Goal: Communication & Community: Answer question/provide support

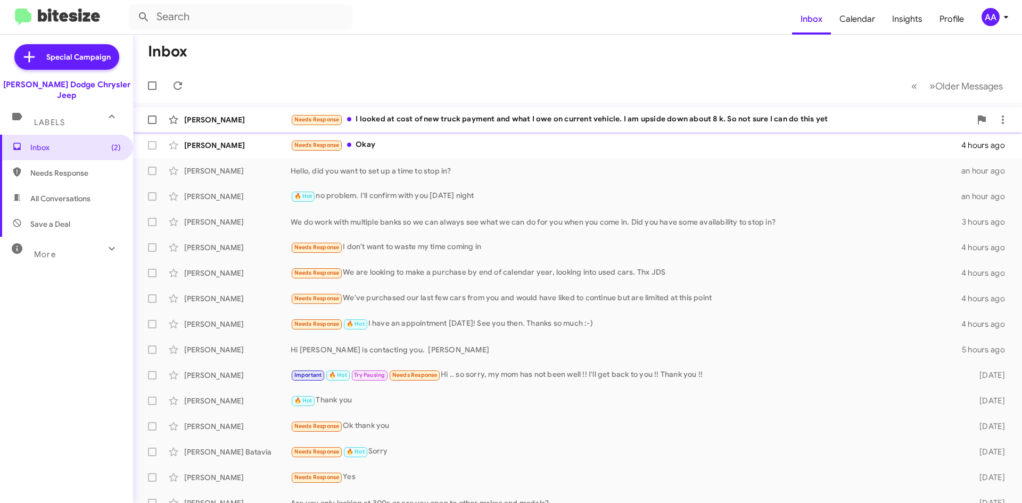
click at [659, 120] on div "Needs Response I looked at cost of new truck payment and what I owe on current …" at bounding box center [631, 119] width 680 height 12
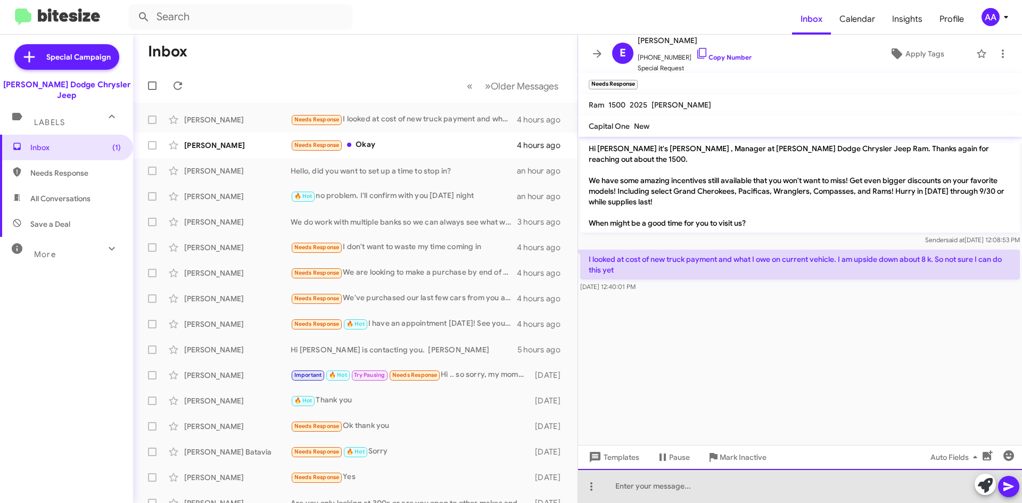
click at [631, 488] on div at bounding box center [800, 486] width 444 height 34
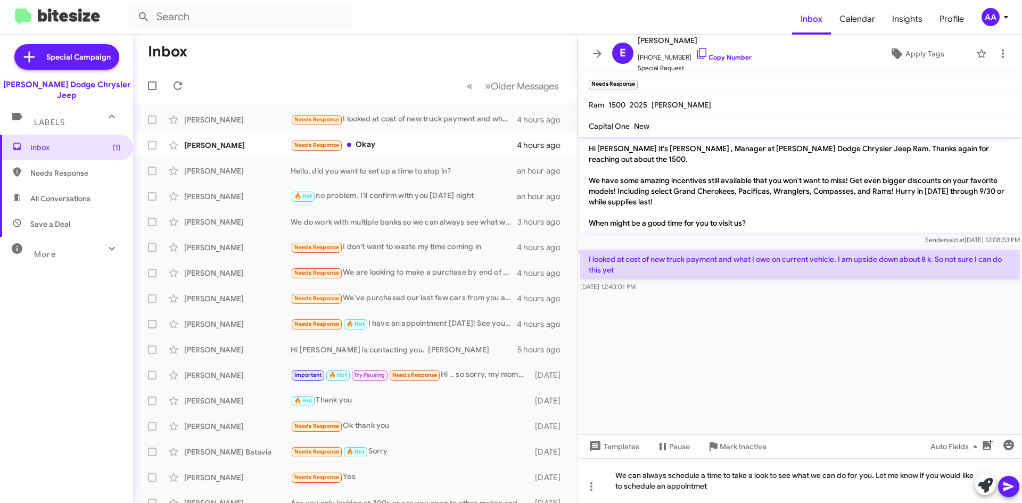
click at [1012, 476] on span at bounding box center [1008, 486] width 13 height 21
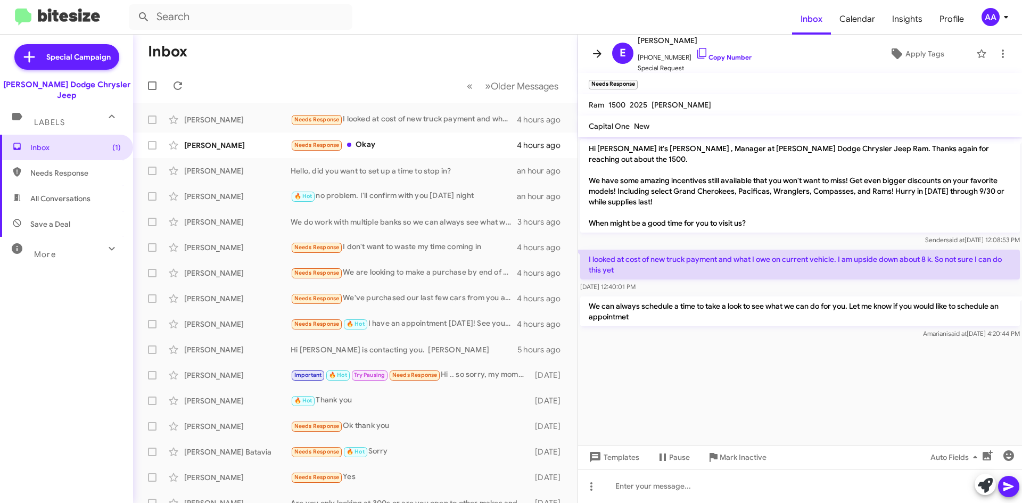
click at [588, 49] on span at bounding box center [596, 53] width 21 height 13
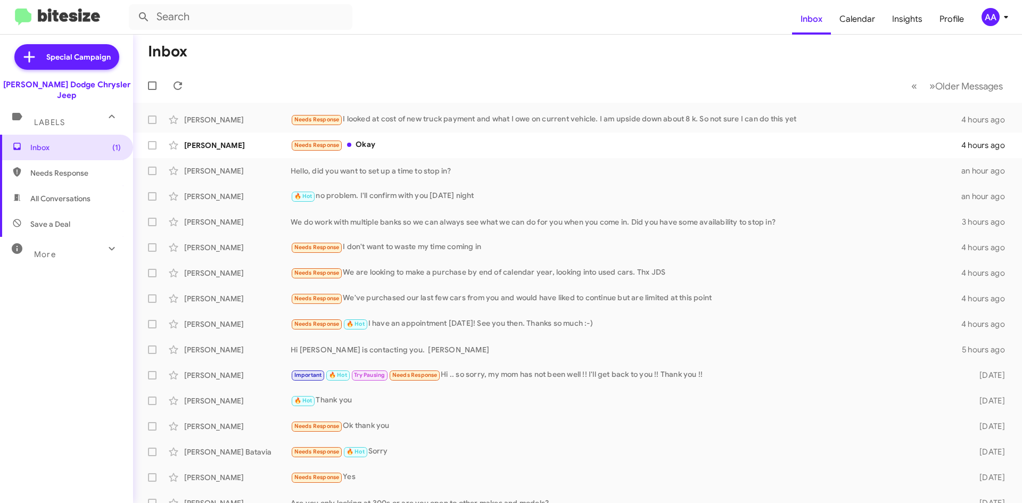
click at [47, 193] on span "All Conversations" at bounding box center [60, 198] width 60 height 11
type input "in:all-conversations"
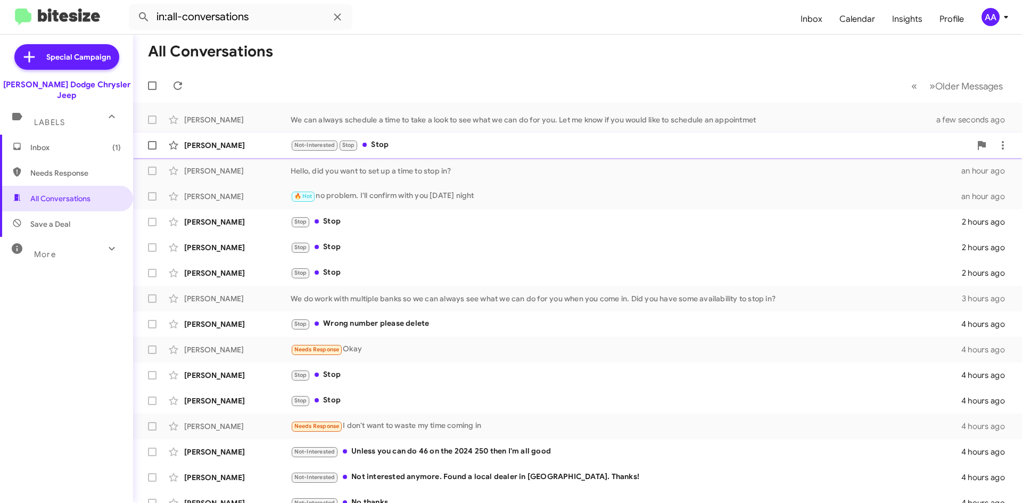
click at [445, 153] on div "[PERSON_NAME] Not-Interested Stop Stop 38 minutes ago" at bounding box center [578, 145] width 872 height 21
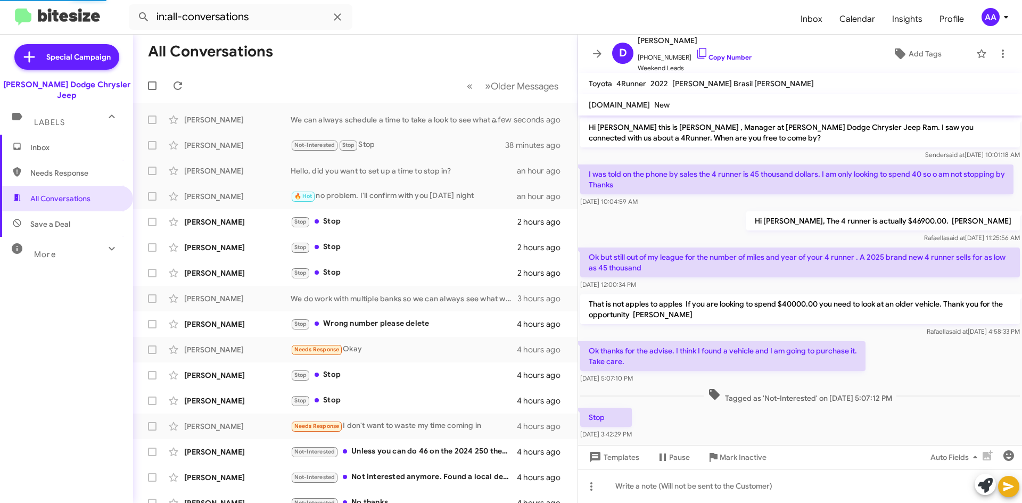
scroll to position [29, 0]
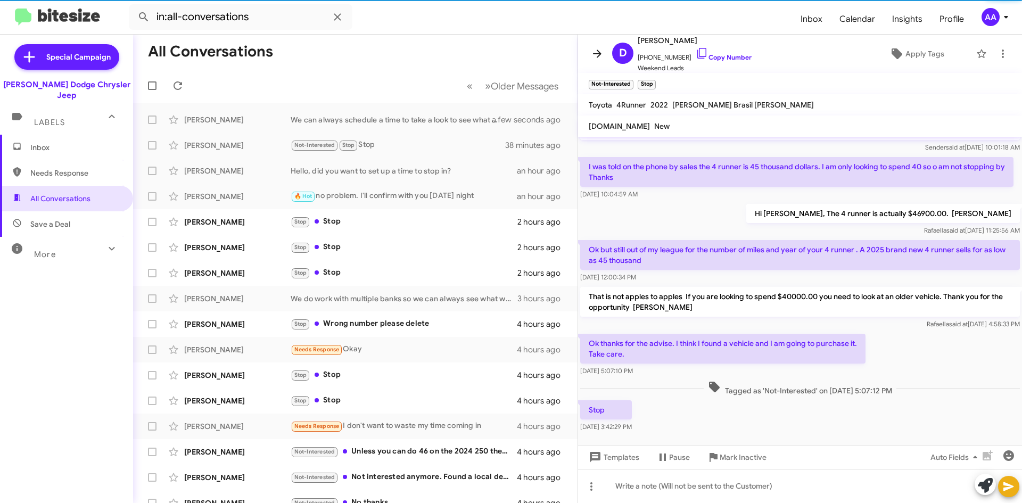
click at [588, 49] on span at bounding box center [596, 53] width 21 height 13
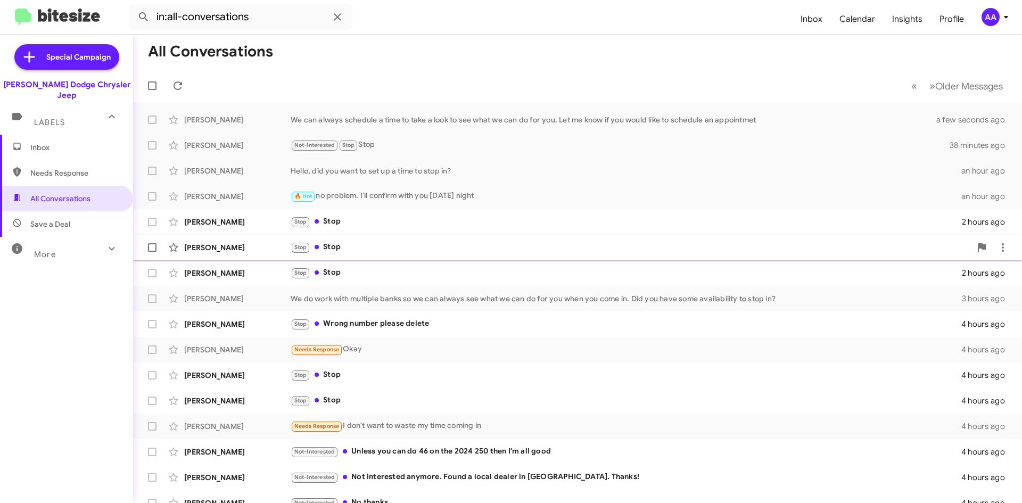
click at [357, 237] on div "[PERSON_NAME] Stop Stop 2 hours ago" at bounding box center [578, 247] width 872 height 21
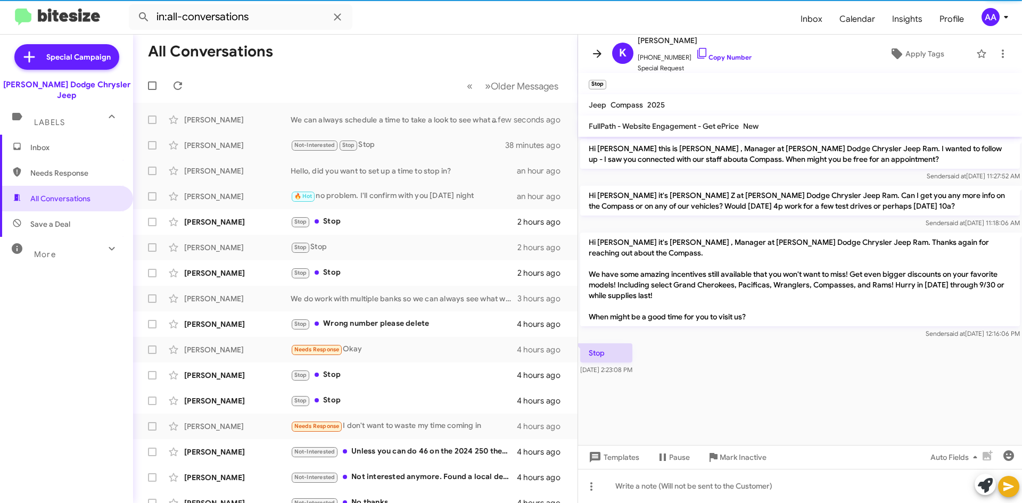
click at [601, 54] on icon at bounding box center [597, 53] width 9 height 8
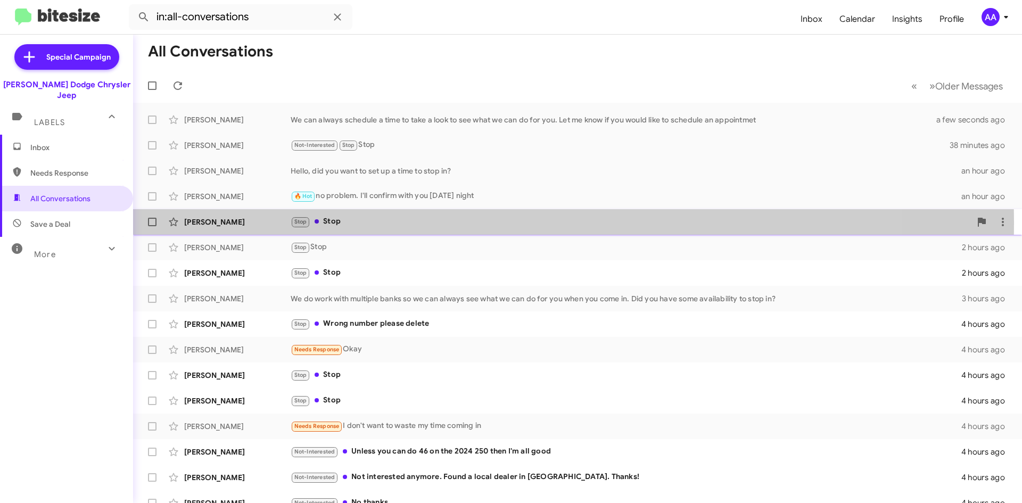
click at [349, 222] on div "Stop Stop" at bounding box center [631, 222] width 680 height 12
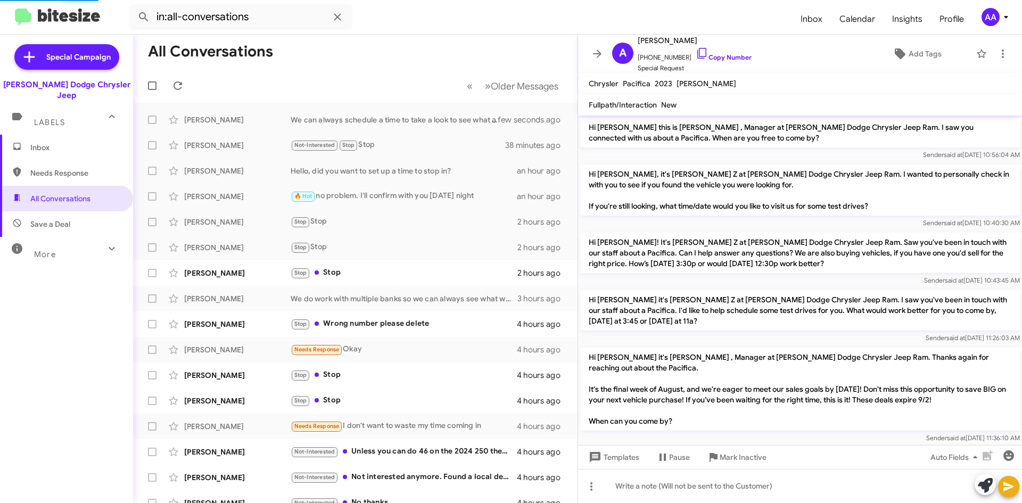
scroll to position [325, 0]
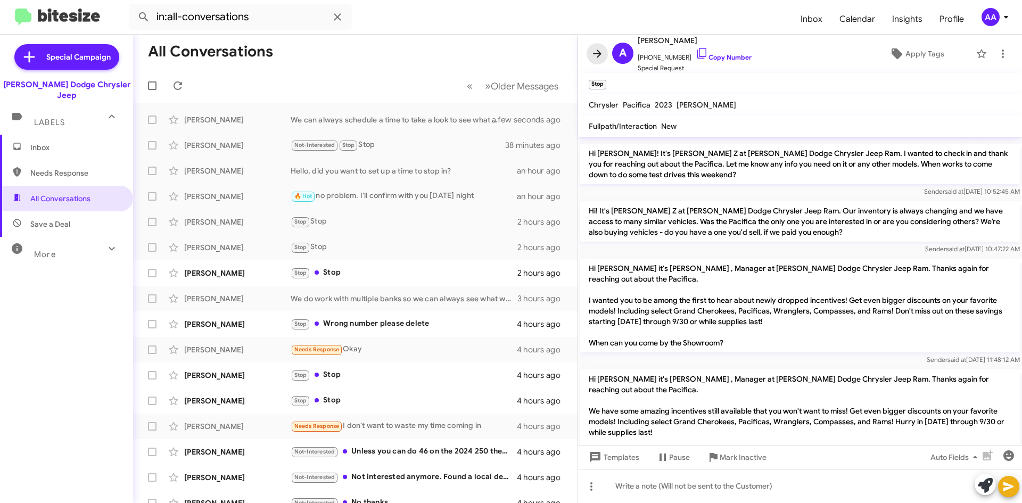
click at [592, 48] on icon at bounding box center [597, 53] width 13 height 13
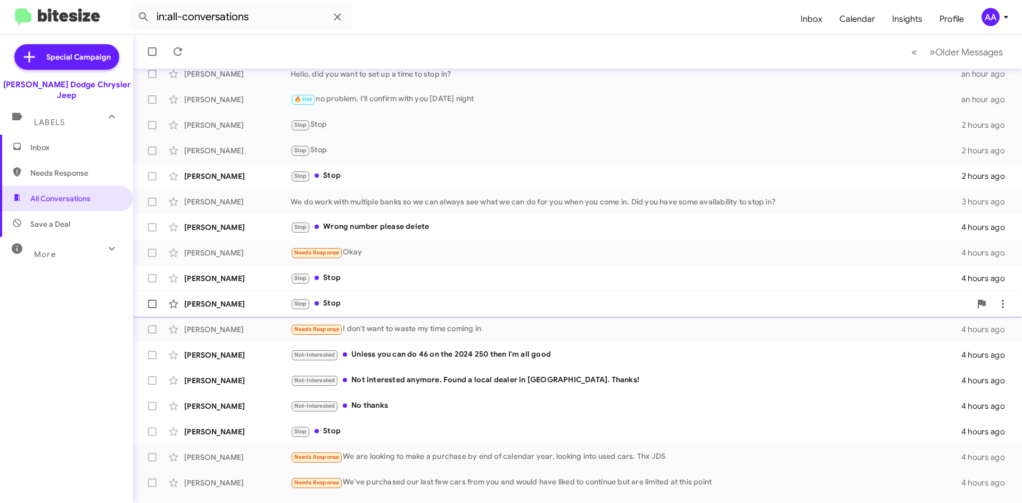
scroll to position [106, 0]
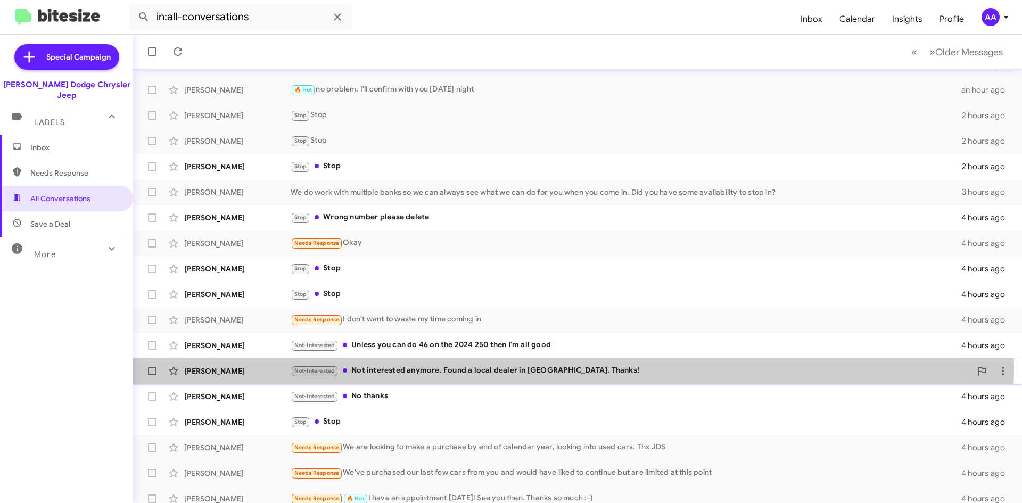
click at [514, 370] on div "Not-Interested Not interested anymore. Found a local dealer in [GEOGRAPHIC_DATA…" at bounding box center [631, 370] width 680 height 12
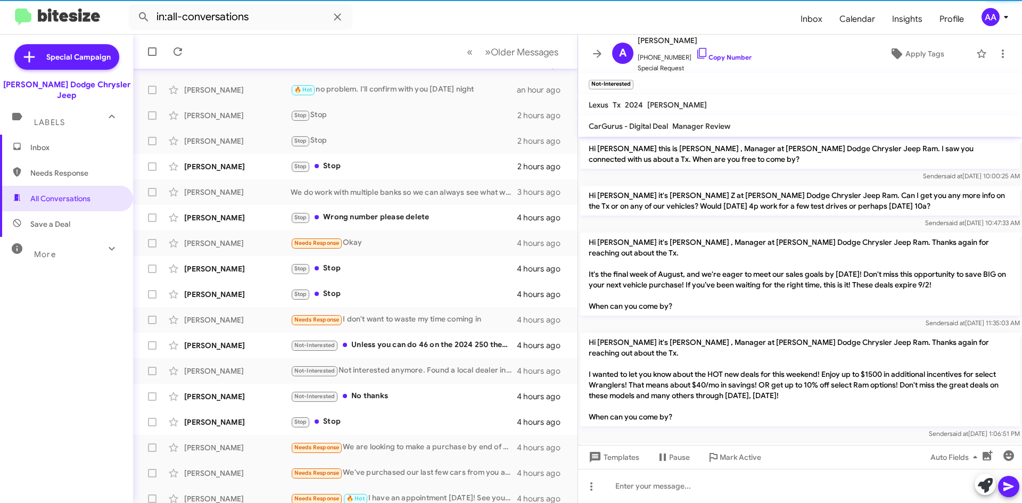
scroll to position [291, 0]
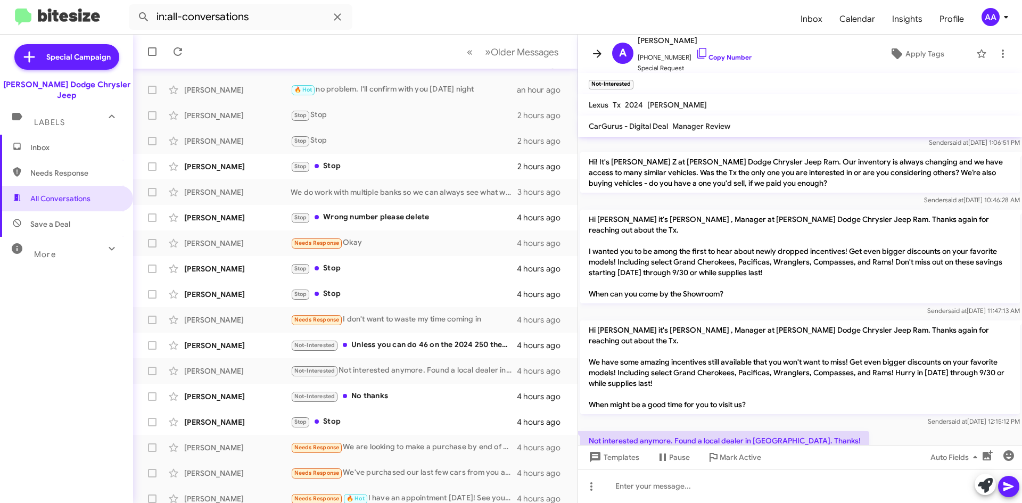
click at [602, 52] on icon at bounding box center [597, 53] width 13 height 13
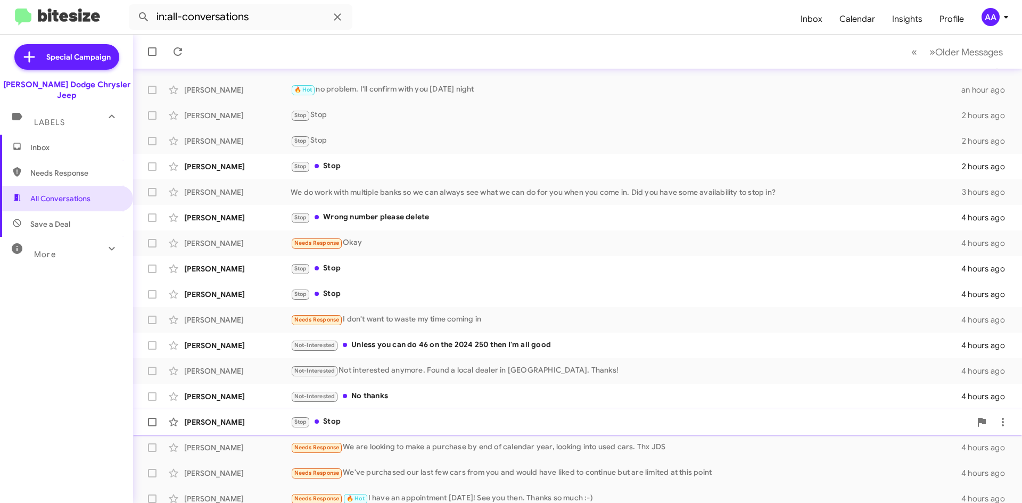
click at [379, 417] on div "Stop Stop" at bounding box center [631, 422] width 680 height 12
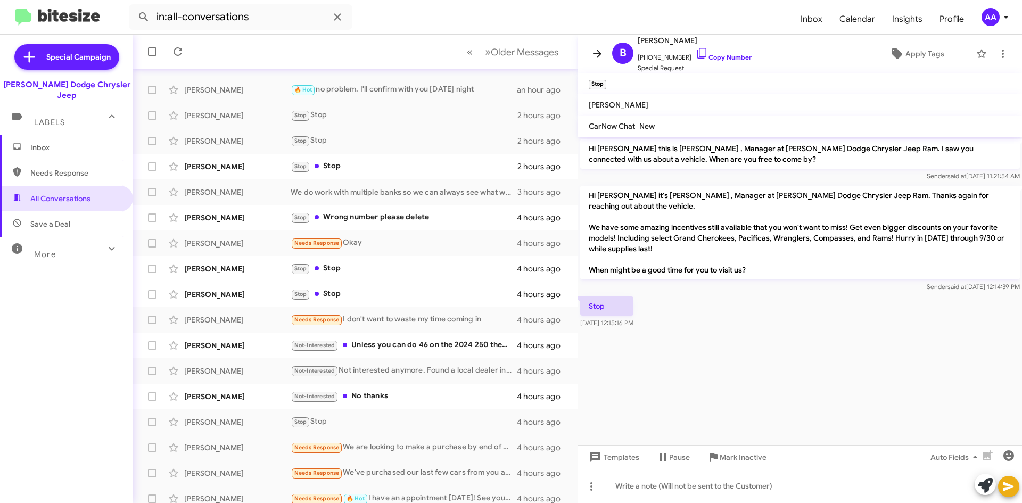
click at [591, 57] on icon at bounding box center [597, 53] width 13 height 13
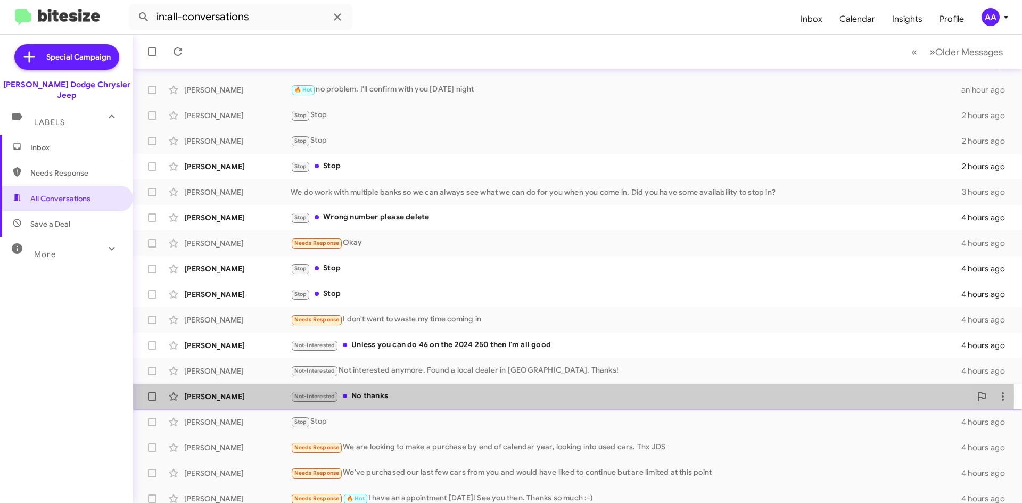
click at [384, 396] on div "Not-Interested No thanks" at bounding box center [631, 396] width 680 height 12
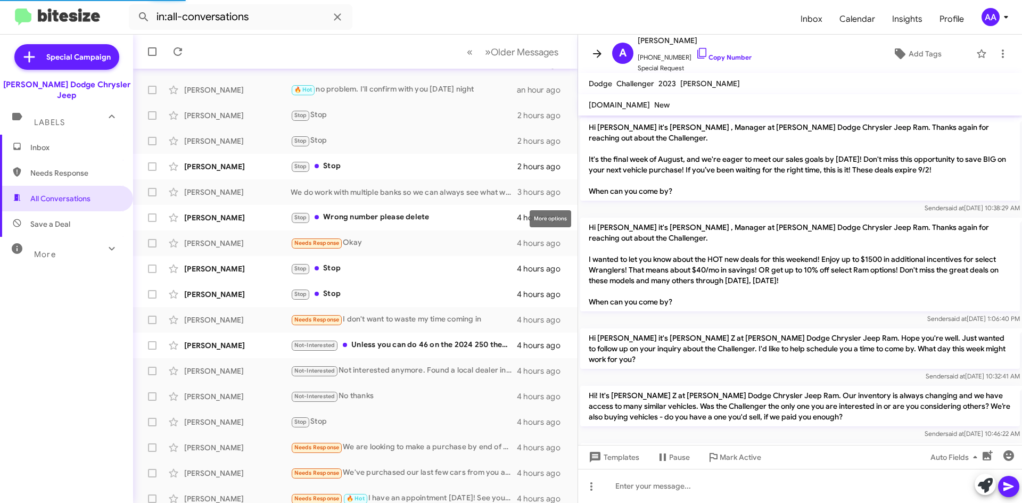
scroll to position [242, 0]
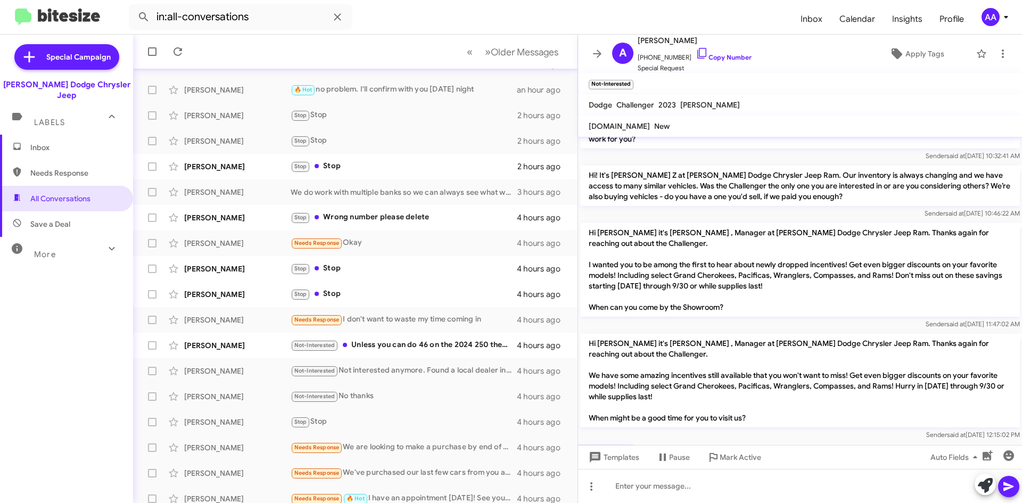
click at [604, 43] on mat-toolbar "A [PERSON_NAME] [PHONE_NUMBER] Copy Number Special Request Apply Tags" at bounding box center [800, 54] width 444 height 38
click at [927, 56] on span "Apply Tags" at bounding box center [924, 53] width 39 height 19
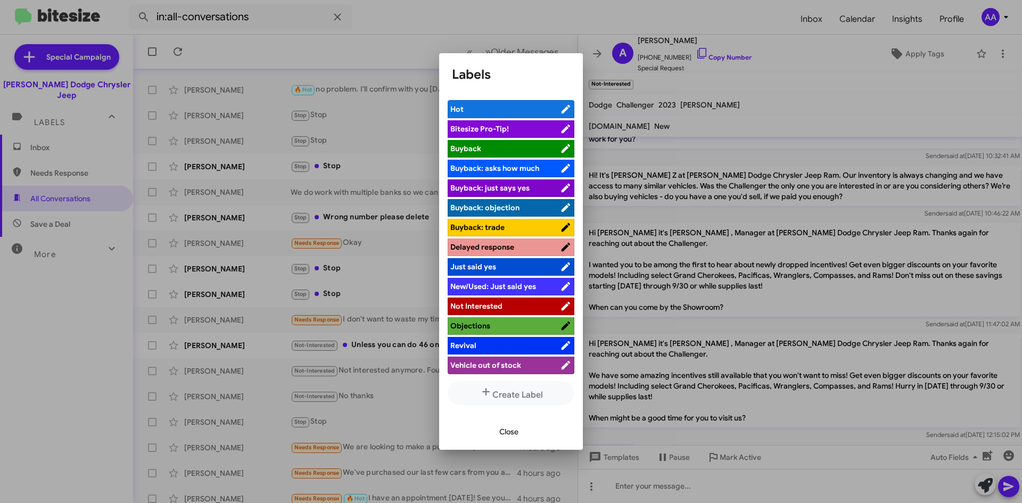
click at [471, 308] on span "Not Interested" at bounding box center [476, 306] width 52 height 10
click at [506, 430] on span "Close" at bounding box center [508, 431] width 19 height 19
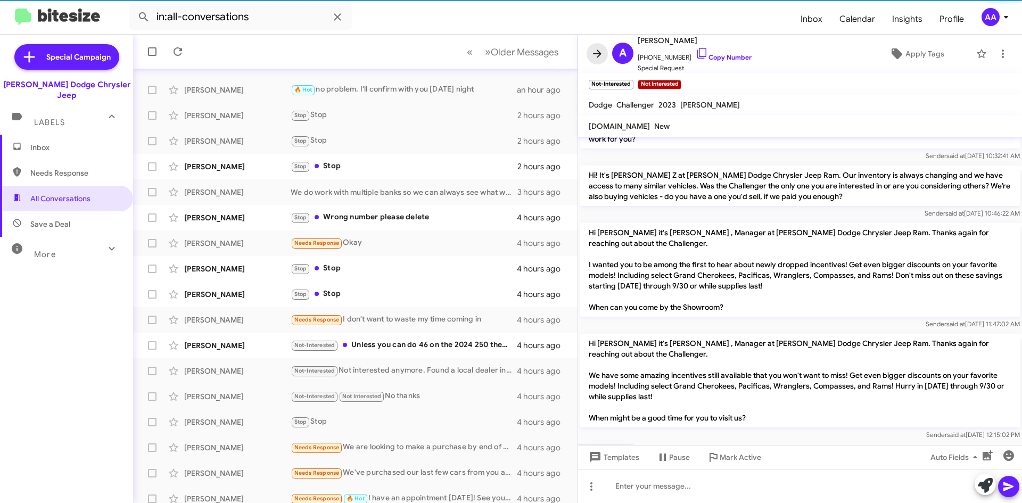
click at [602, 49] on icon at bounding box center [597, 53] width 13 height 13
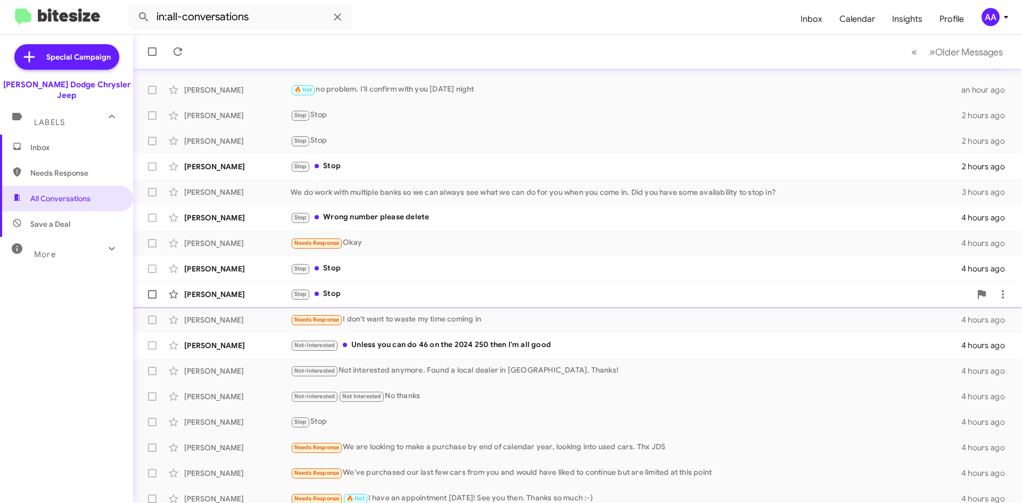
click at [410, 296] on div "Stop Stop" at bounding box center [631, 294] width 680 height 12
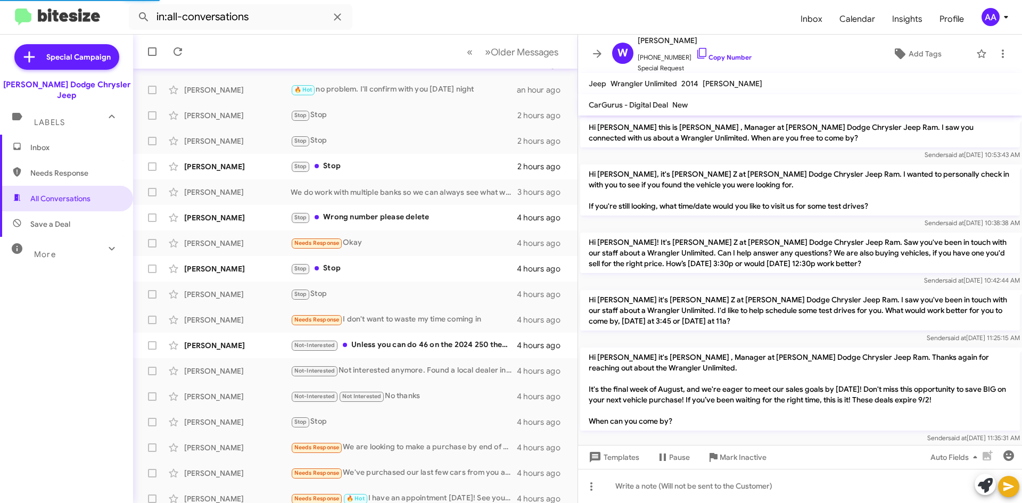
scroll to position [357, 0]
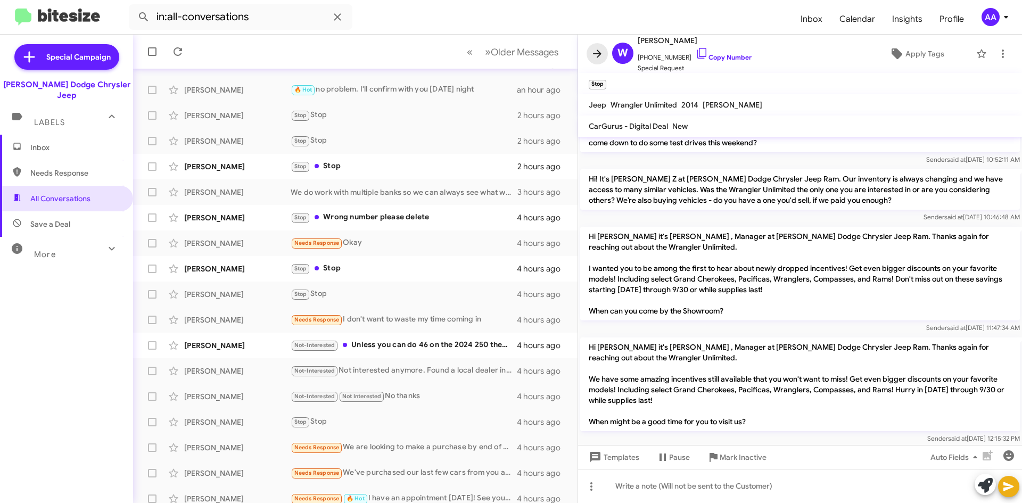
click at [600, 49] on icon at bounding box center [597, 53] width 13 height 13
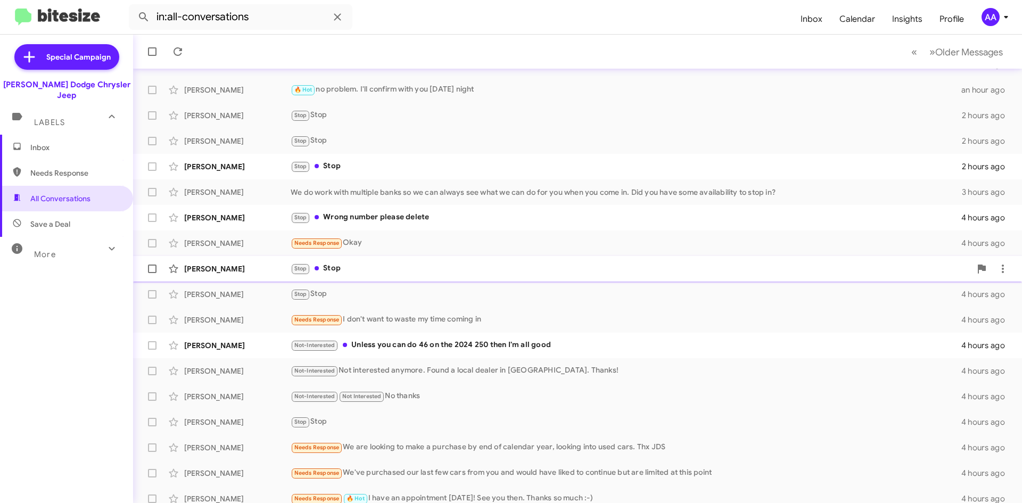
click at [363, 270] on div "Stop Stop" at bounding box center [631, 268] width 680 height 12
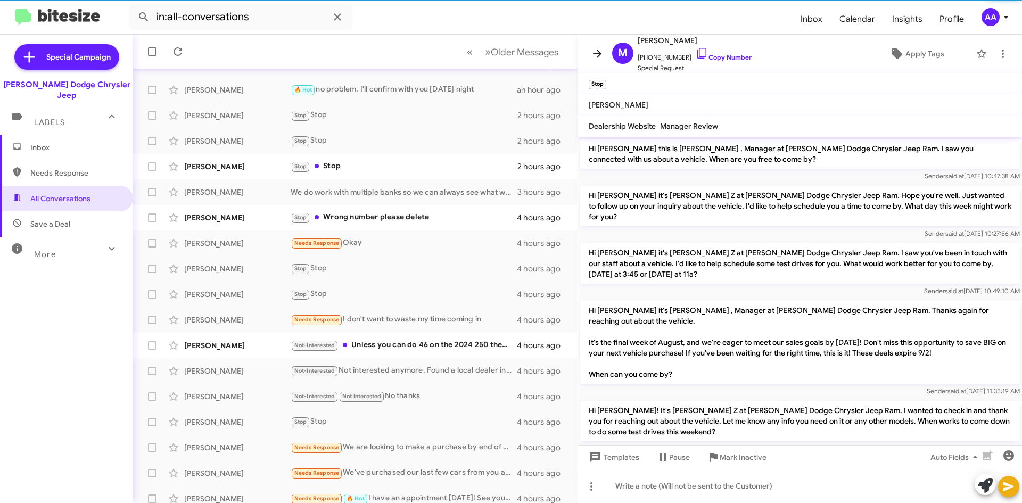
scroll to position [286, 0]
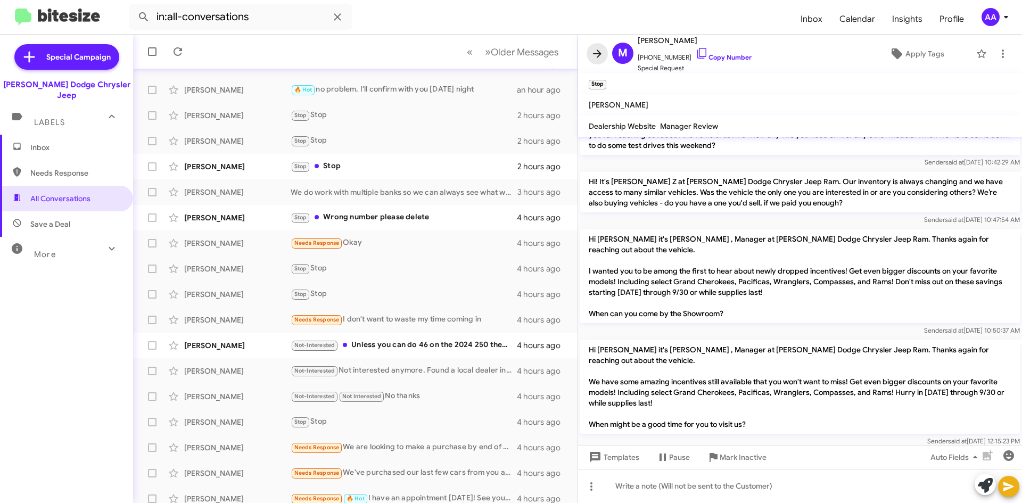
click at [603, 56] on icon at bounding box center [597, 53] width 13 height 13
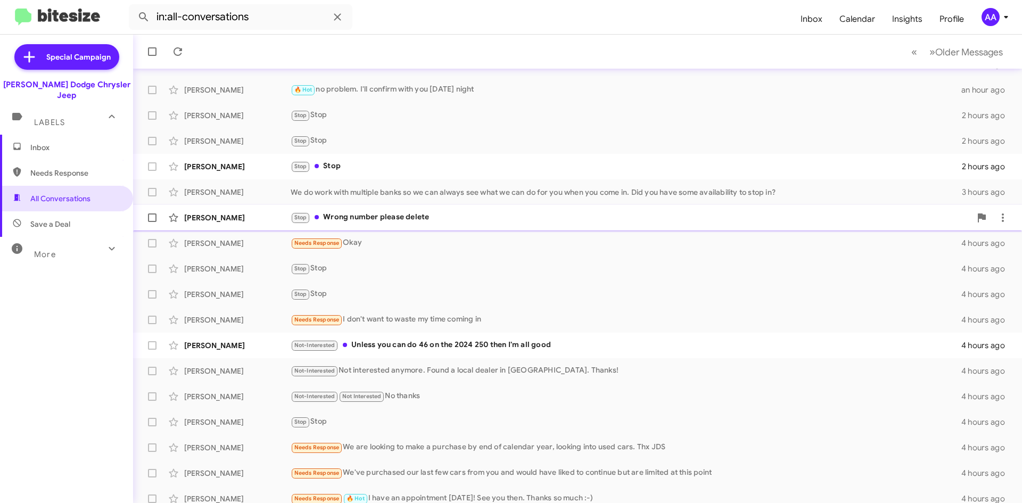
click at [382, 219] on div "Stop Wrong number please delete" at bounding box center [631, 217] width 680 height 12
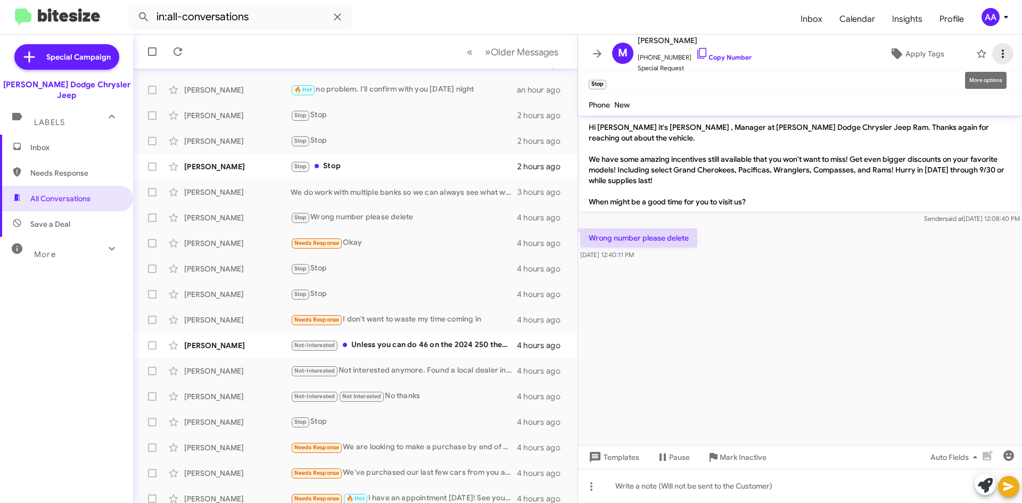
click at [992, 51] on span at bounding box center [1002, 53] width 21 height 13
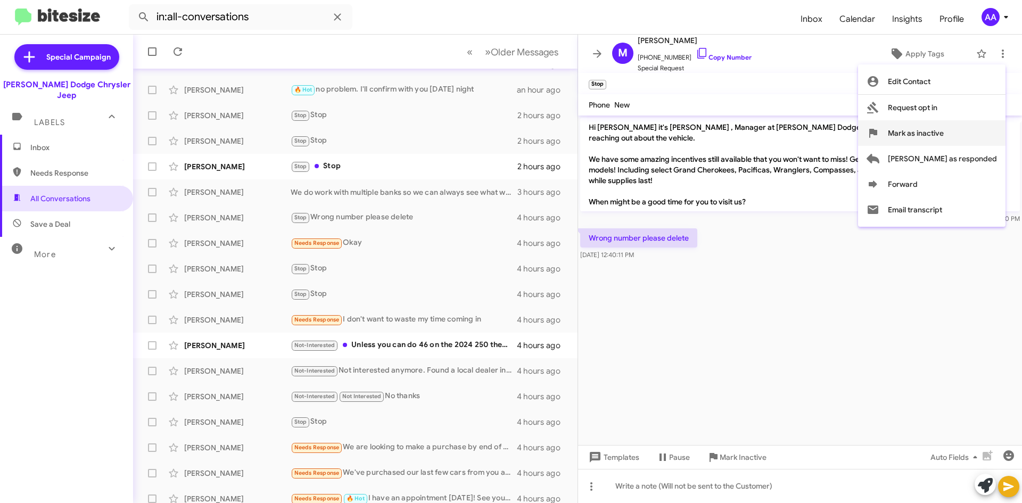
click at [932, 127] on span "Mark as inactive" at bounding box center [916, 133] width 56 height 26
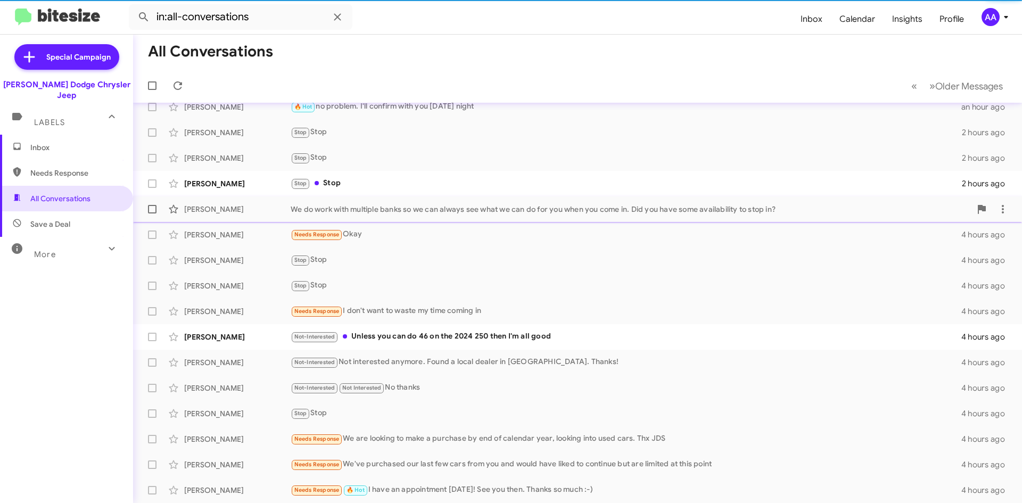
scroll to position [89, 0]
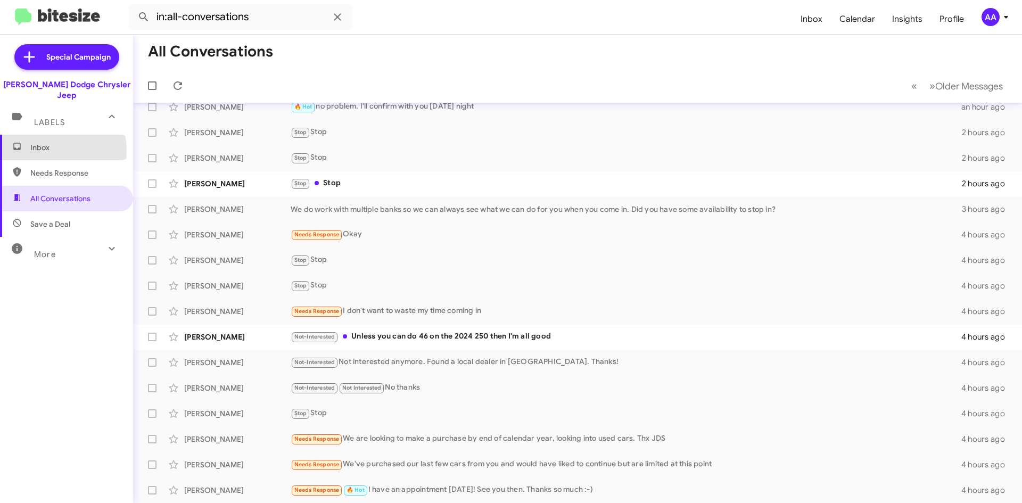
click at [39, 142] on span "Inbox" at bounding box center [75, 147] width 90 height 11
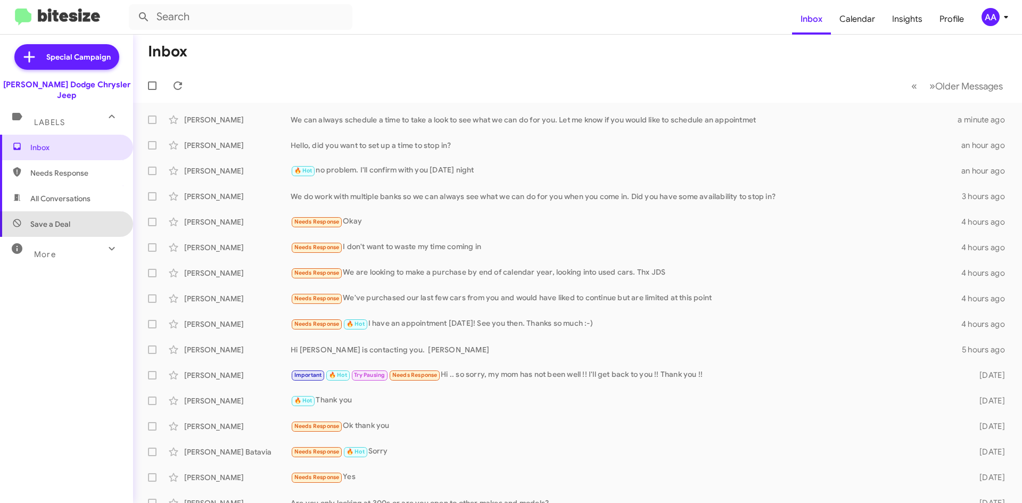
click at [66, 211] on span "Save a Deal" at bounding box center [66, 224] width 133 height 26
type input "in:not-interested"
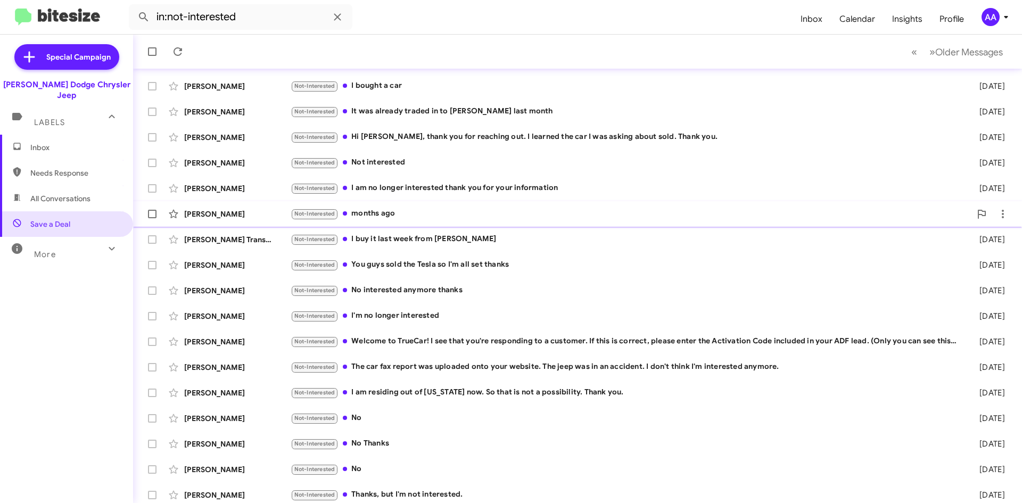
scroll to position [115, 0]
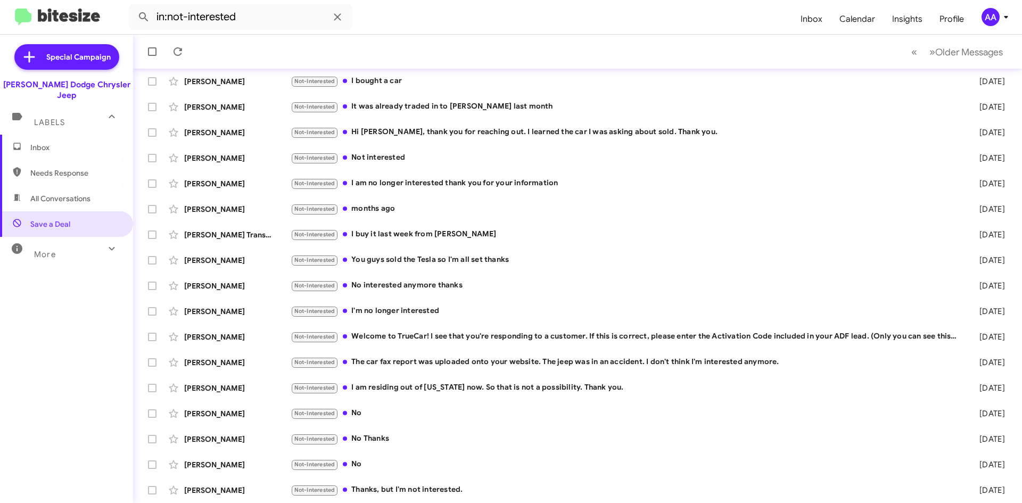
click at [45, 142] on span "Inbox" at bounding box center [75, 147] width 90 height 11
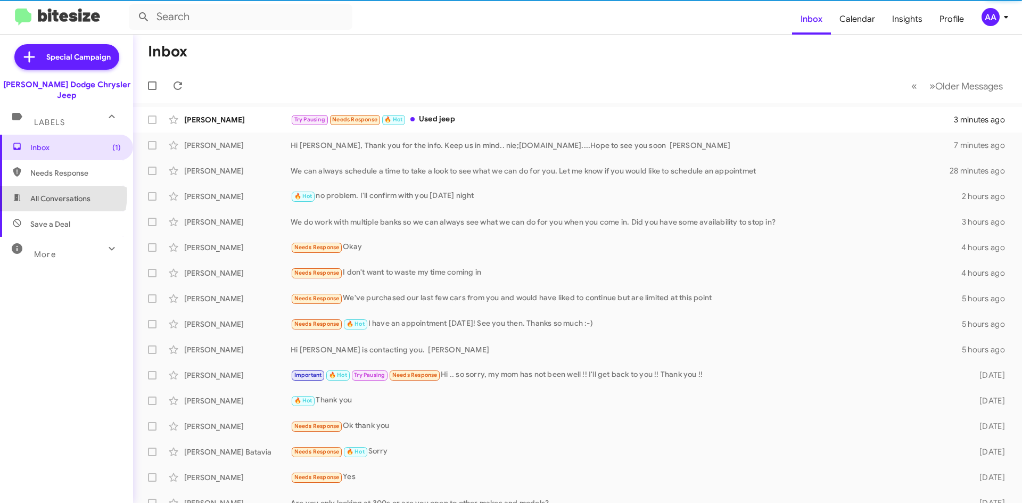
click at [48, 193] on span "All Conversations" at bounding box center [60, 198] width 60 height 11
type input "in:all-conversations"
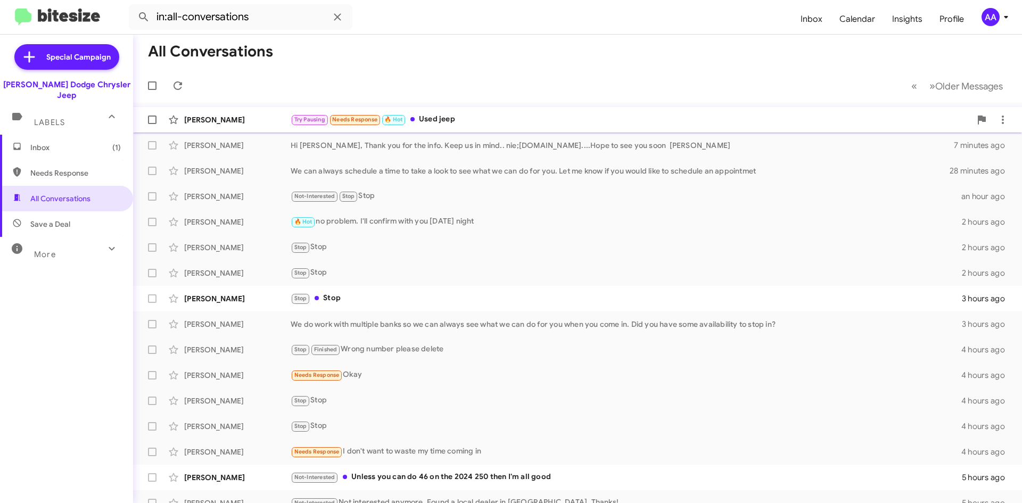
click at [534, 120] on div "Try Pausing Needs Response 🔥 Hot Used jeep" at bounding box center [631, 119] width 680 height 12
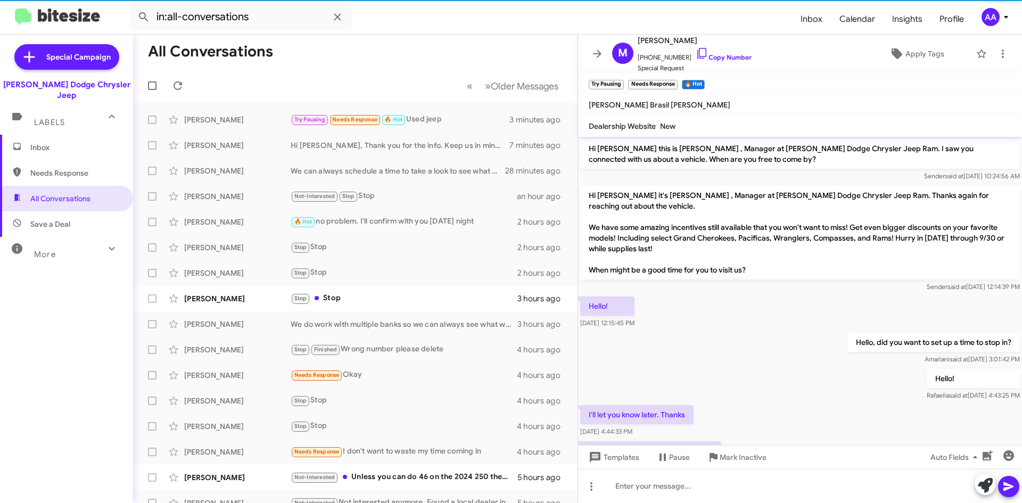
scroll to position [194, 0]
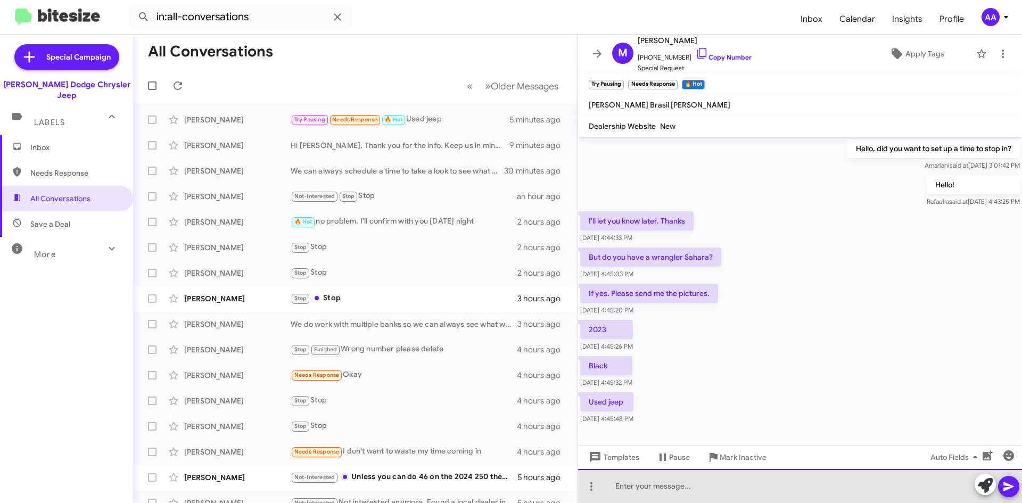
click at [634, 490] on div at bounding box center [800, 486] width 444 height 34
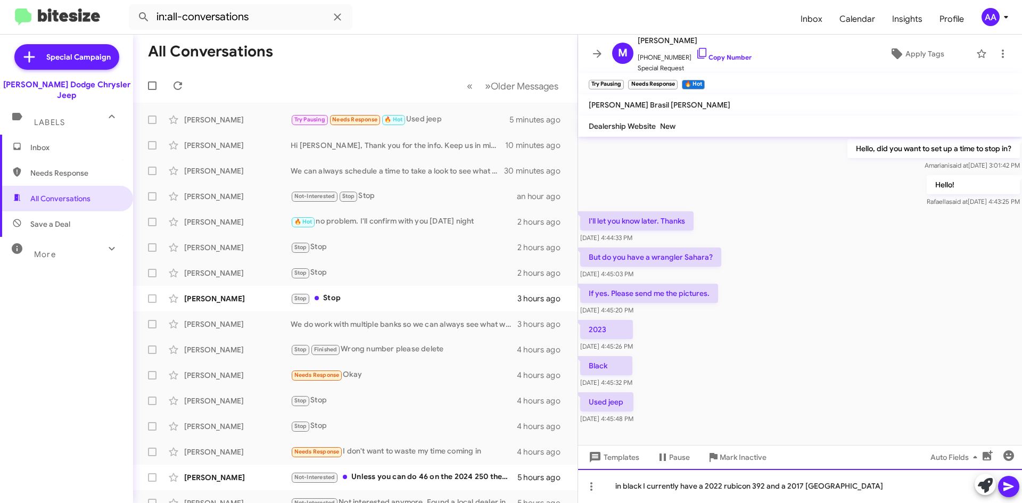
click at [1020, 483] on div "in black I currently have a 2022 rubicon 392 and a 2017 [GEOGRAPHIC_DATA]" at bounding box center [800, 486] width 444 height 34
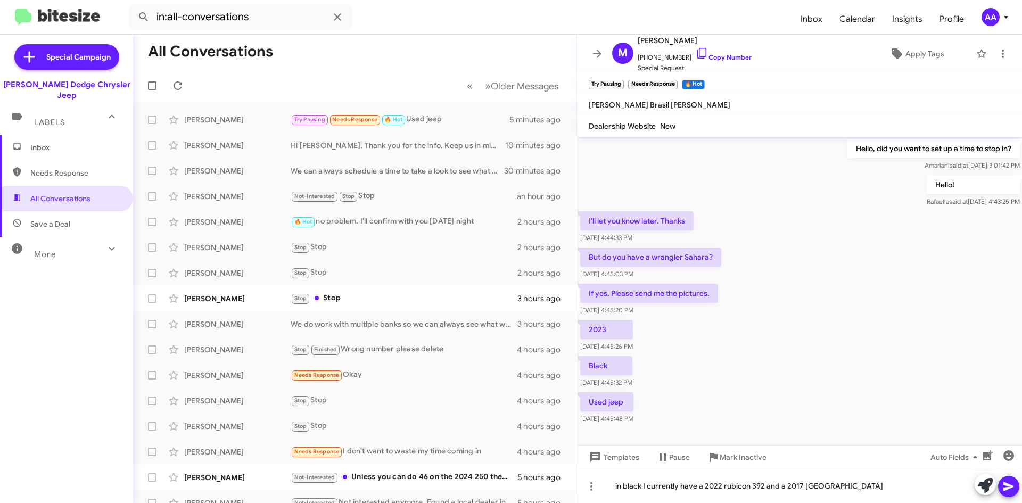
click at [1010, 488] on icon at bounding box center [1008, 486] width 13 height 13
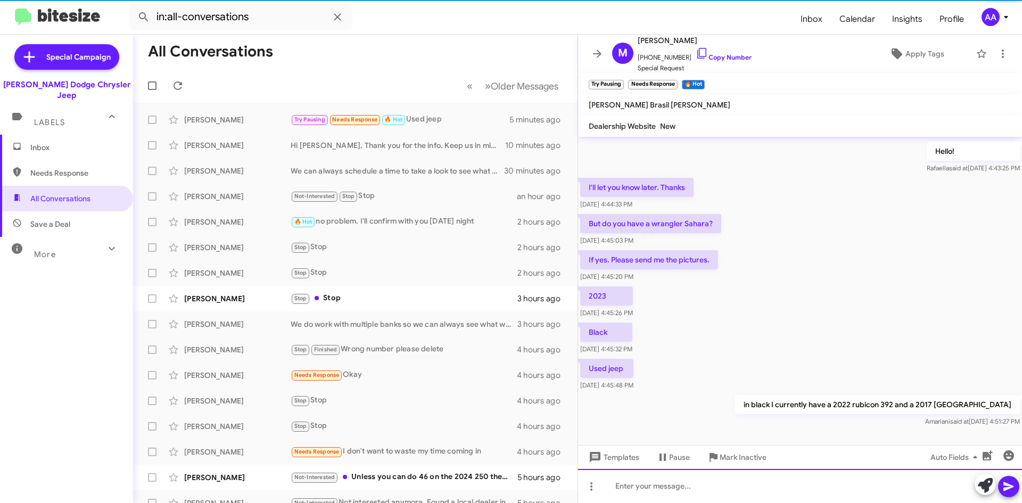
scroll to position [233, 0]
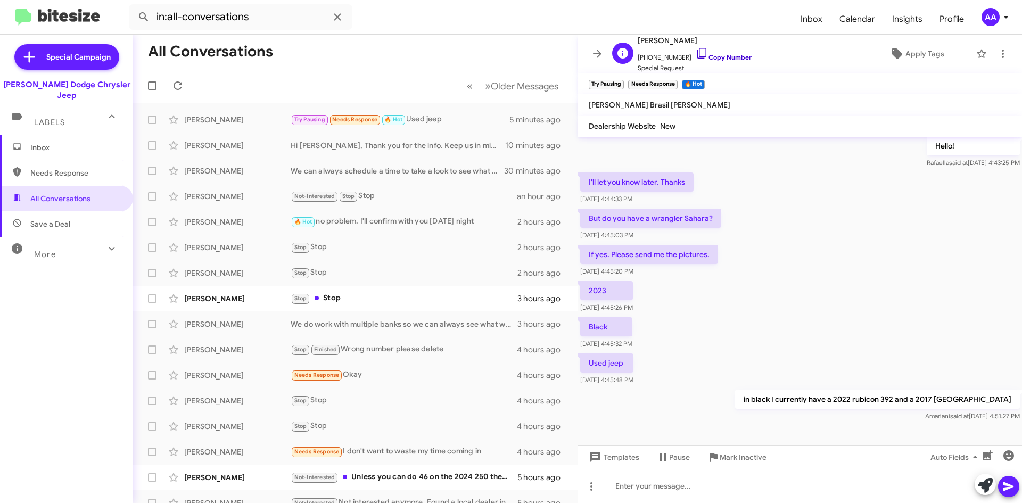
click at [727, 54] on link "Copy Number" at bounding box center [723, 57] width 56 height 8
click at [595, 52] on icon at bounding box center [597, 53] width 13 height 13
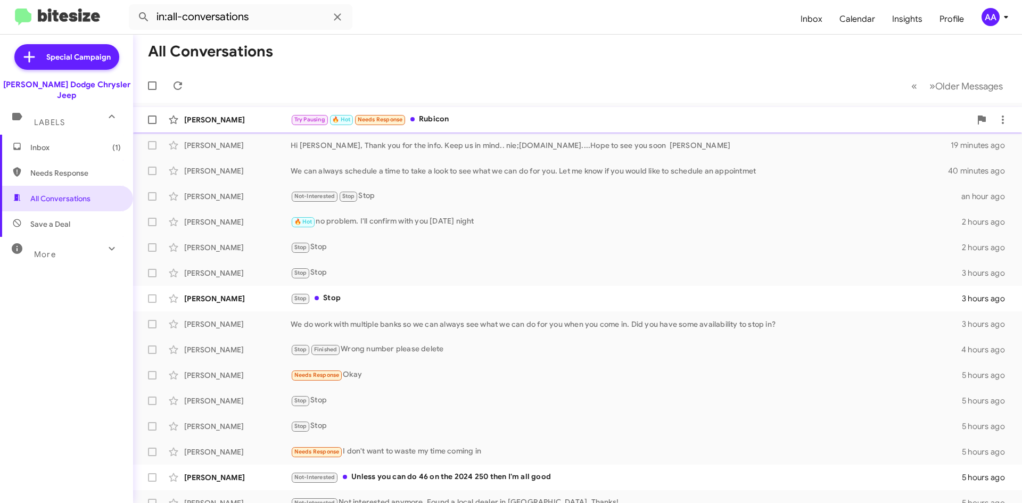
click at [477, 122] on div "Try Pausing 🔥 Hot Needs Response Rubicon" at bounding box center [631, 119] width 680 height 12
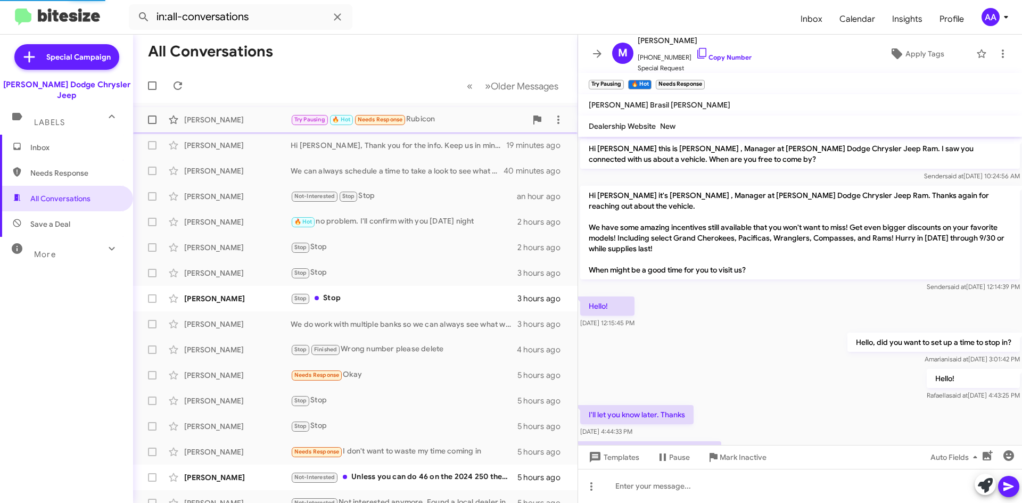
scroll to position [289, 0]
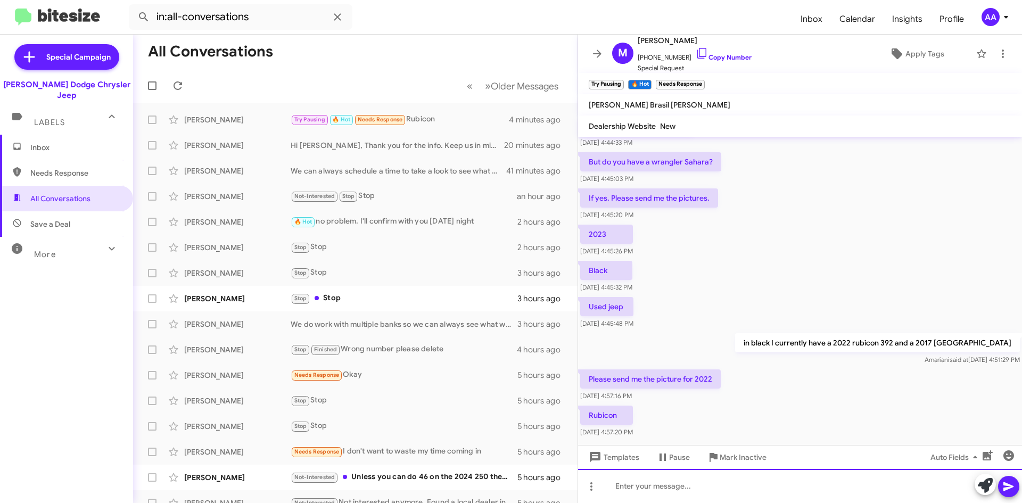
click at [625, 474] on div at bounding box center [800, 486] width 444 height 34
paste div
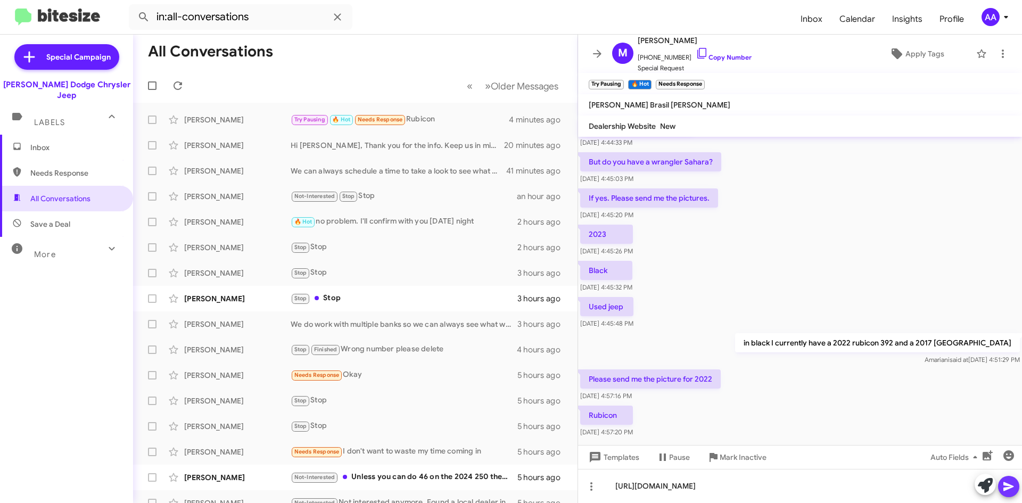
click at [1007, 481] on icon at bounding box center [1008, 486] width 13 height 13
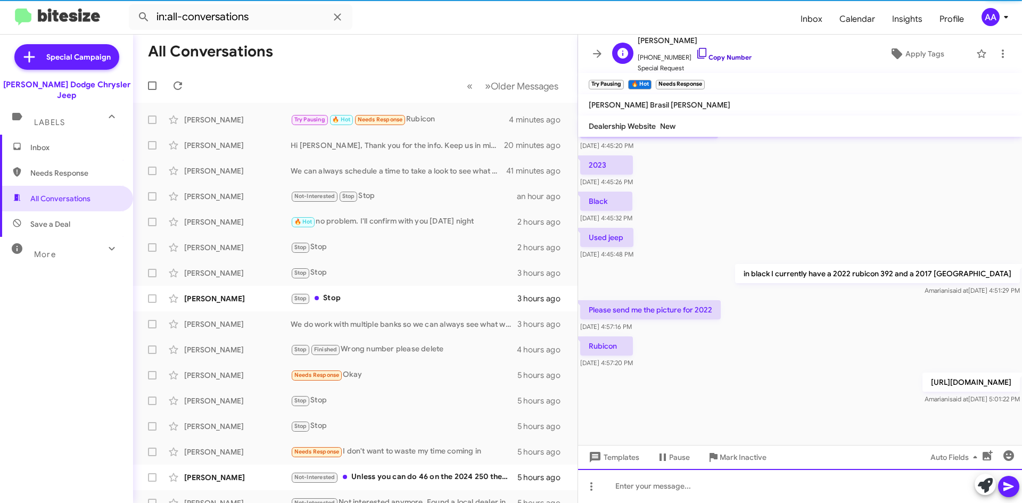
scroll to position [360, 0]
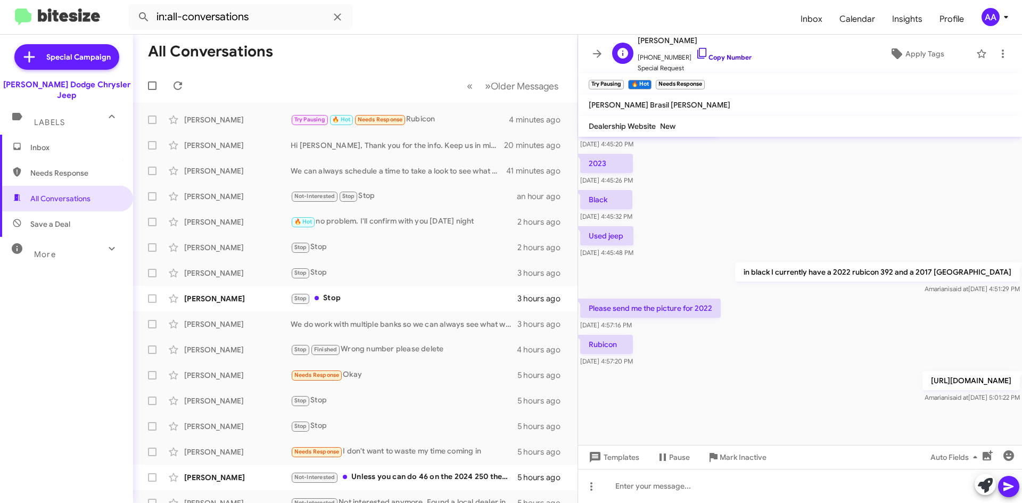
click at [708, 57] on link "Copy Number" at bounding box center [723, 57] width 56 height 8
